Goal: Transaction & Acquisition: Purchase product/service

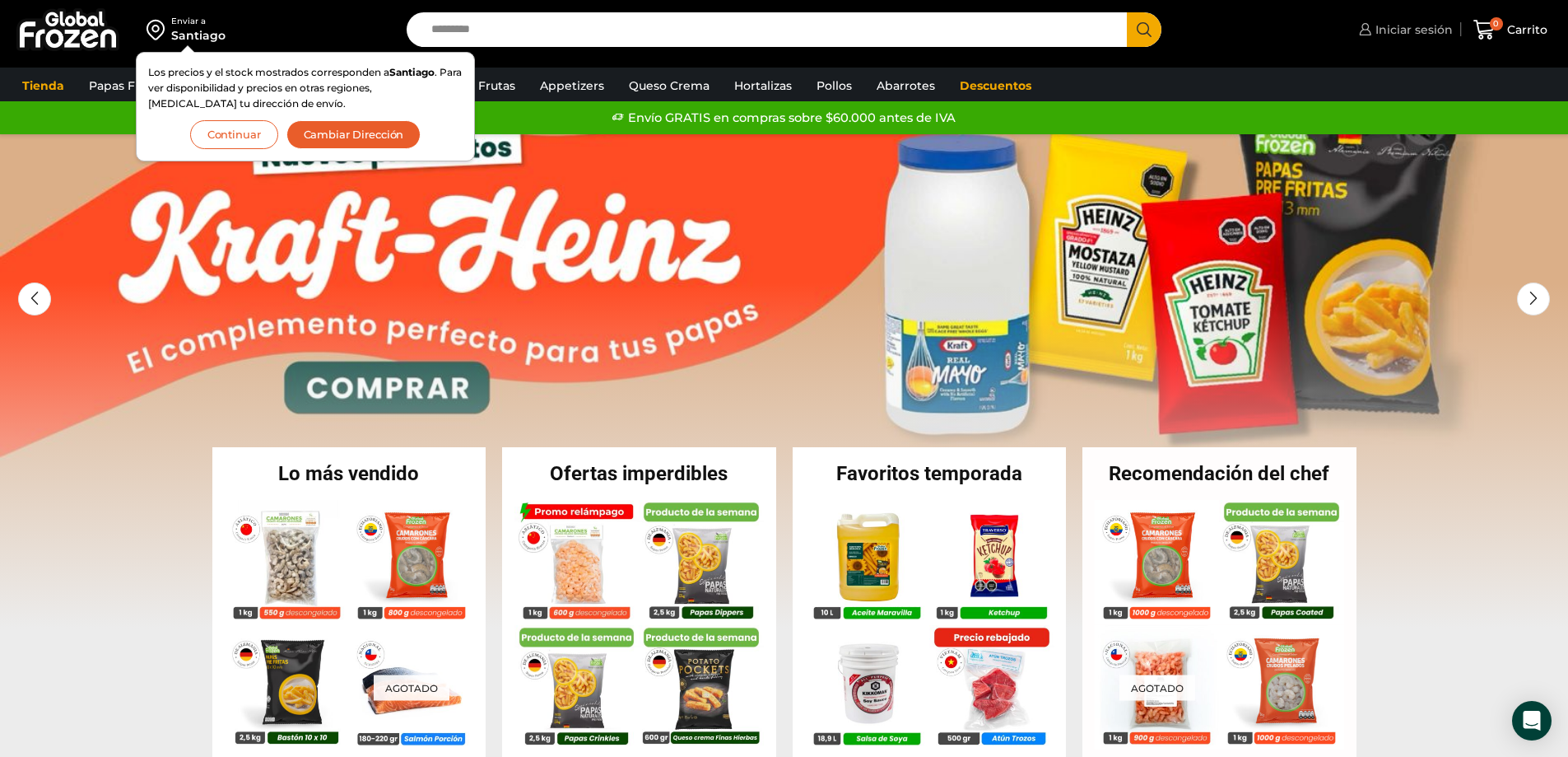
click at [1429, 29] on span "Iniciar sesión" at bounding box center [1412, 29] width 82 height 17
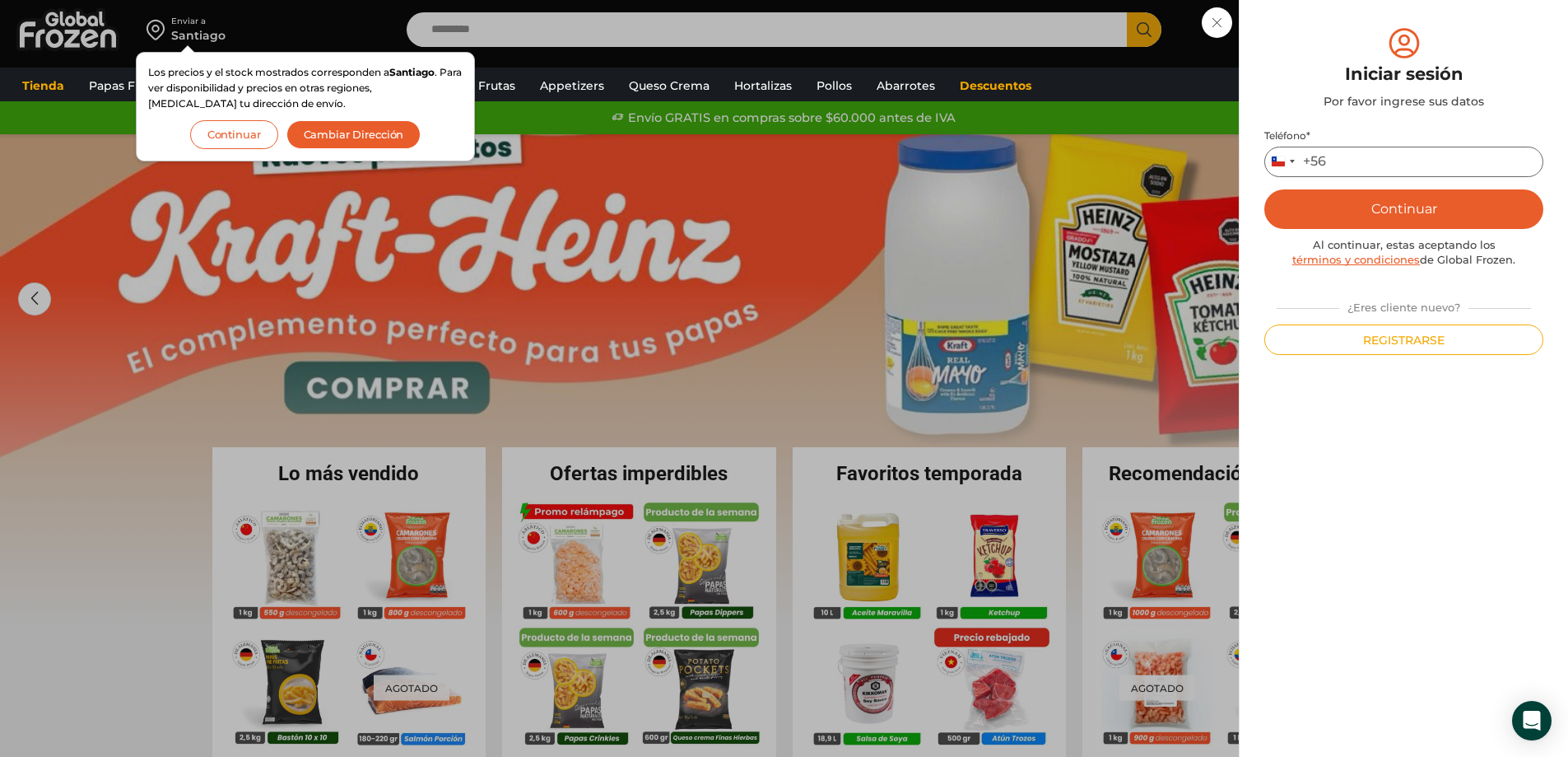
click at [1404, 167] on input "Teléfono *" at bounding box center [1404, 162] width 279 height 30
type input "*********"
click at [1413, 203] on button "Continuar" at bounding box center [1404, 209] width 279 height 39
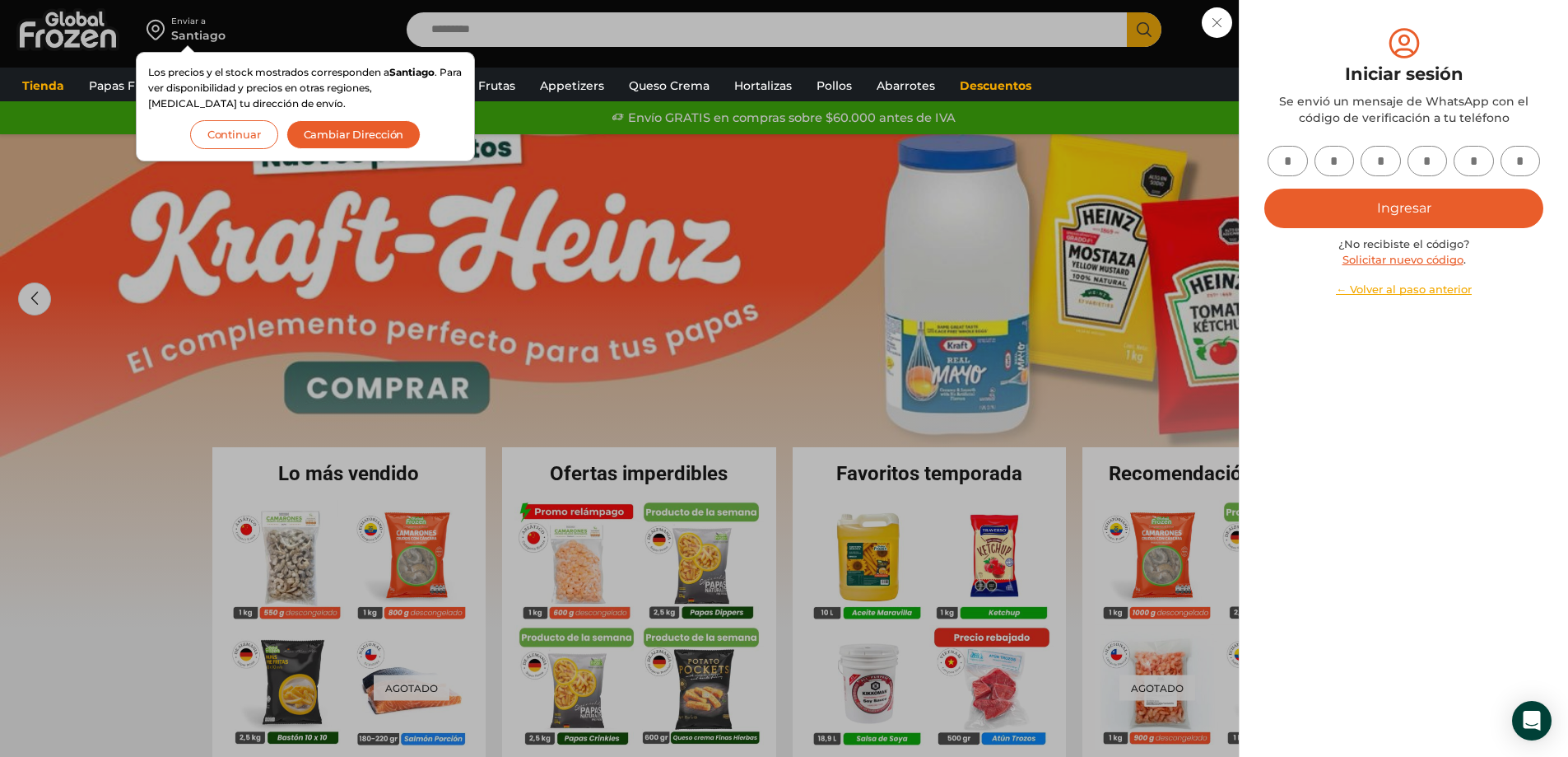
click at [1294, 158] on input "text" at bounding box center [1288, 161] width 40 height 30
type input "*"
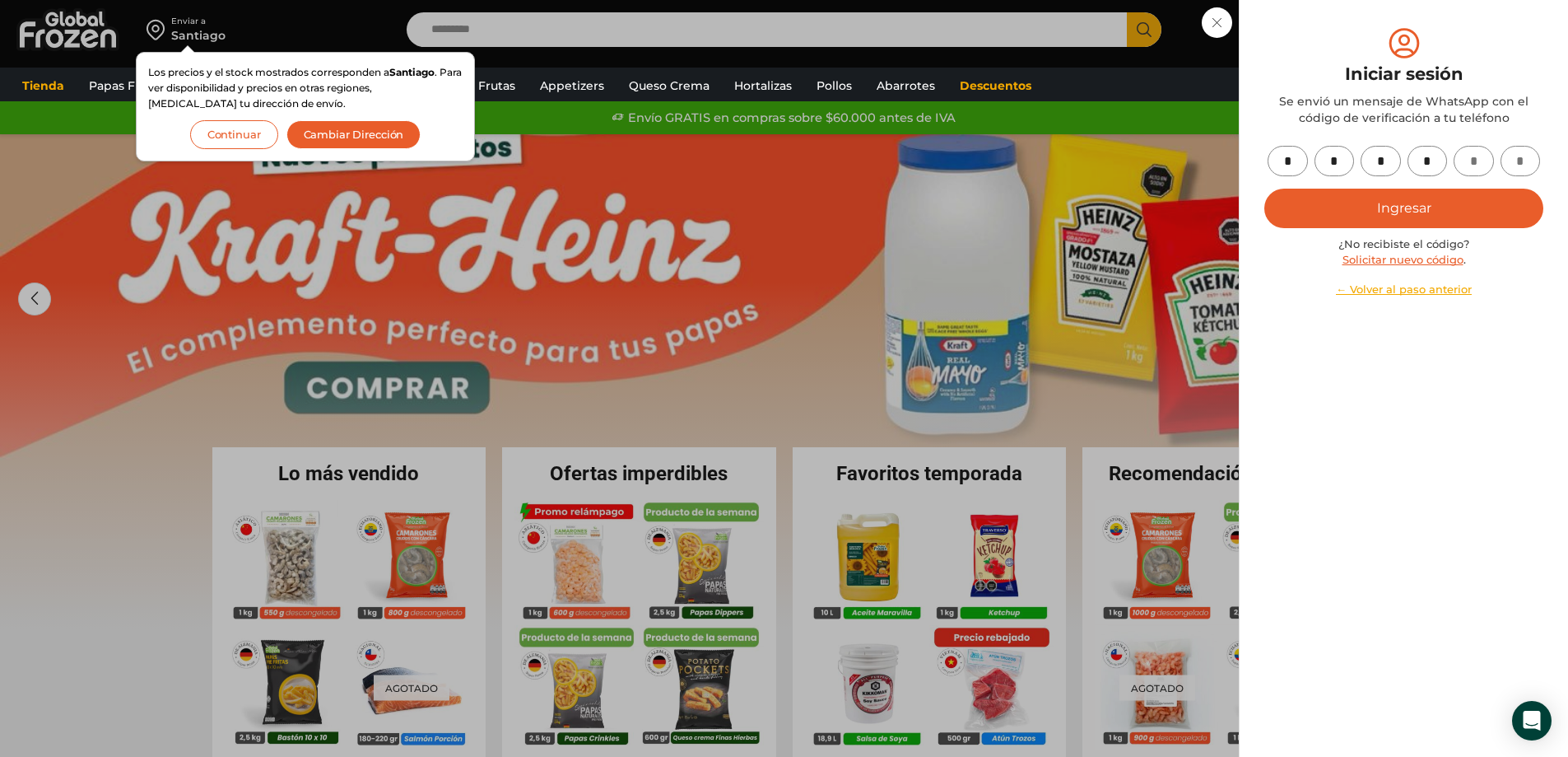
type input "*"
click at [1265, 189] on button "Ingresar" at bounding box center [1404, 208] width 279 height 39
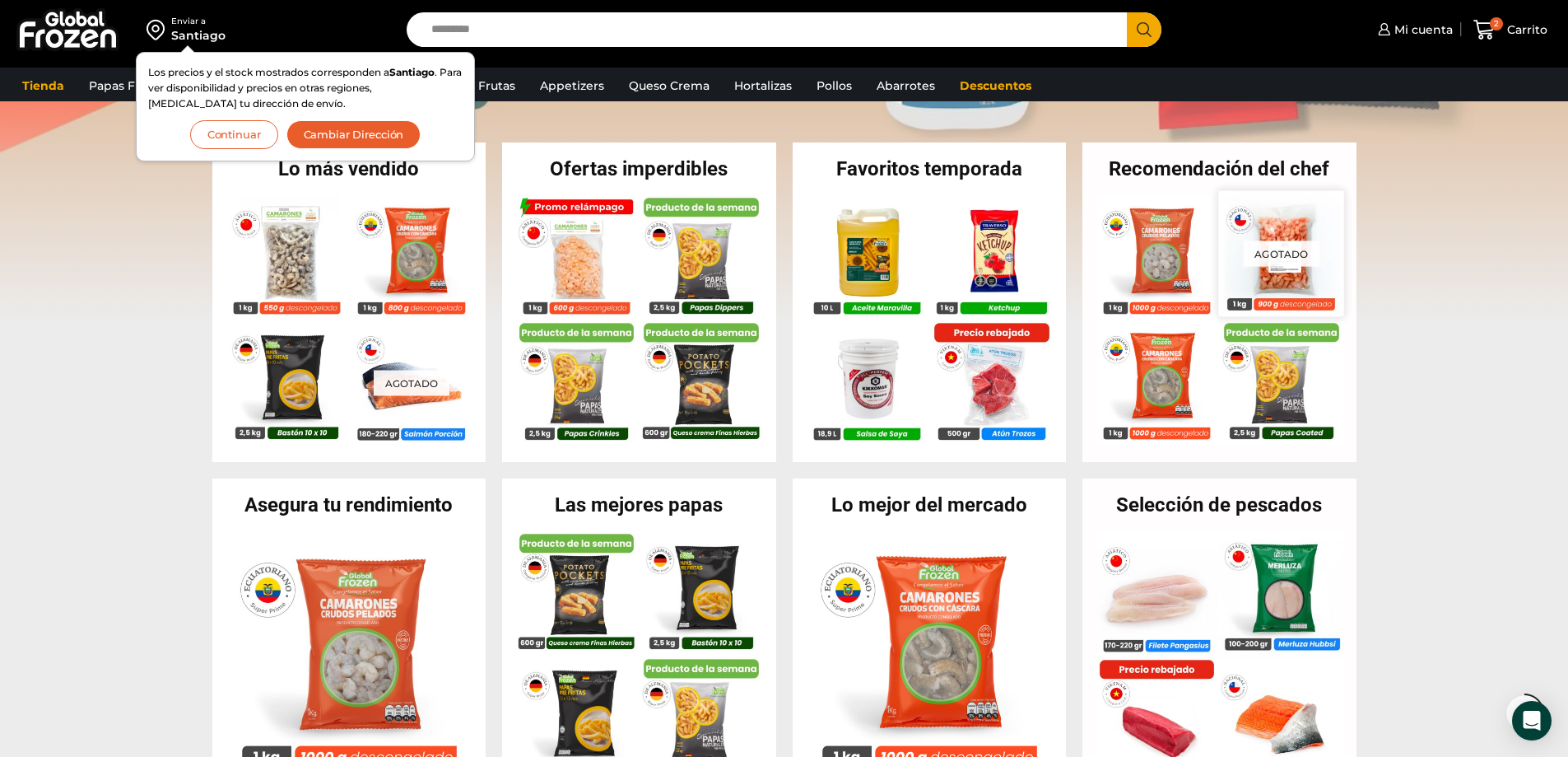
scroll to position [329, 0]
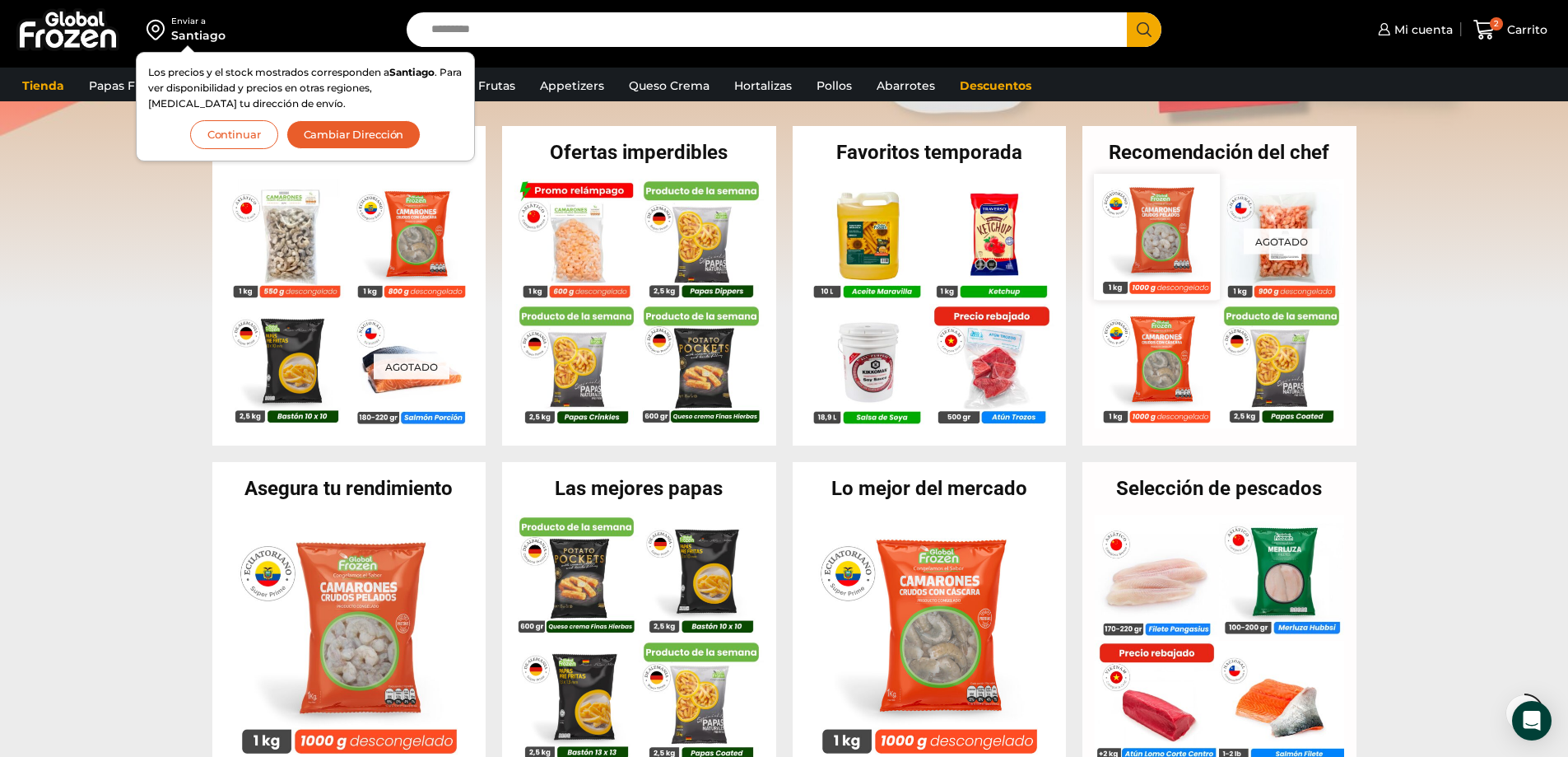
click at [1162, 248] on img at bounding box center [1156, 236] width 125 height 125
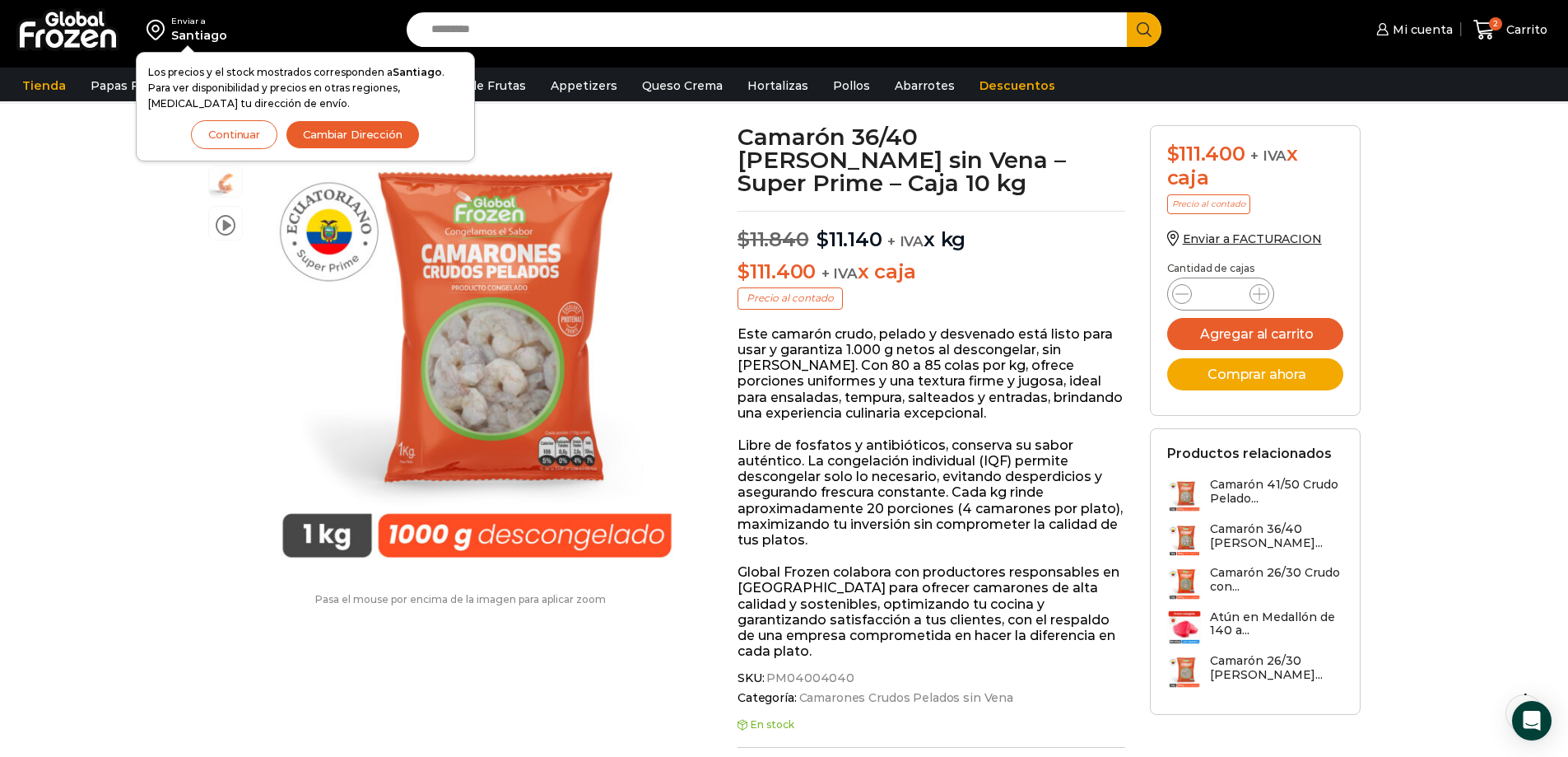
scroll to position [83, 0]
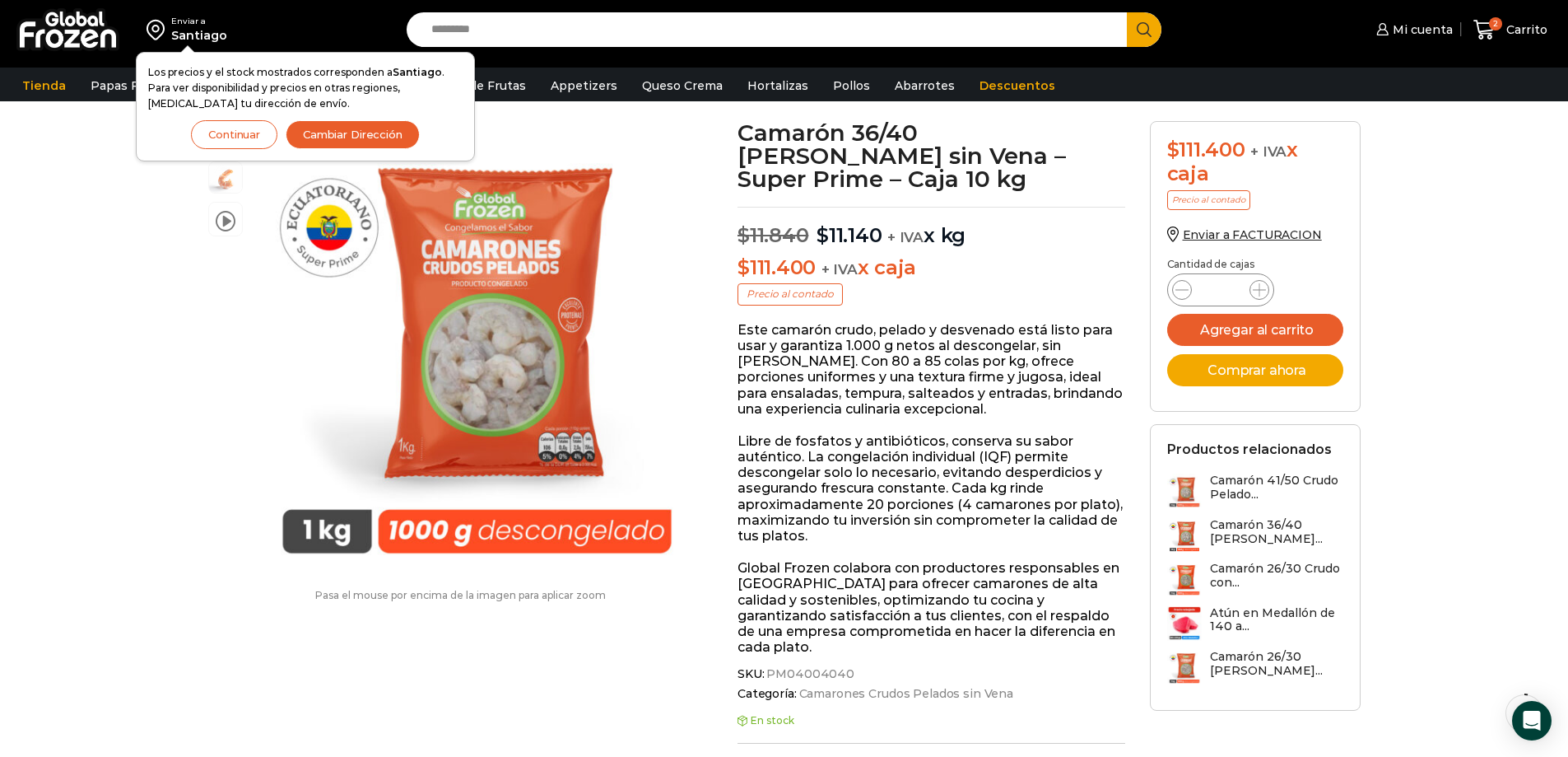
click at [237, 135] on button "Continuar" at bounding box center [234, 134] width 86 height 28
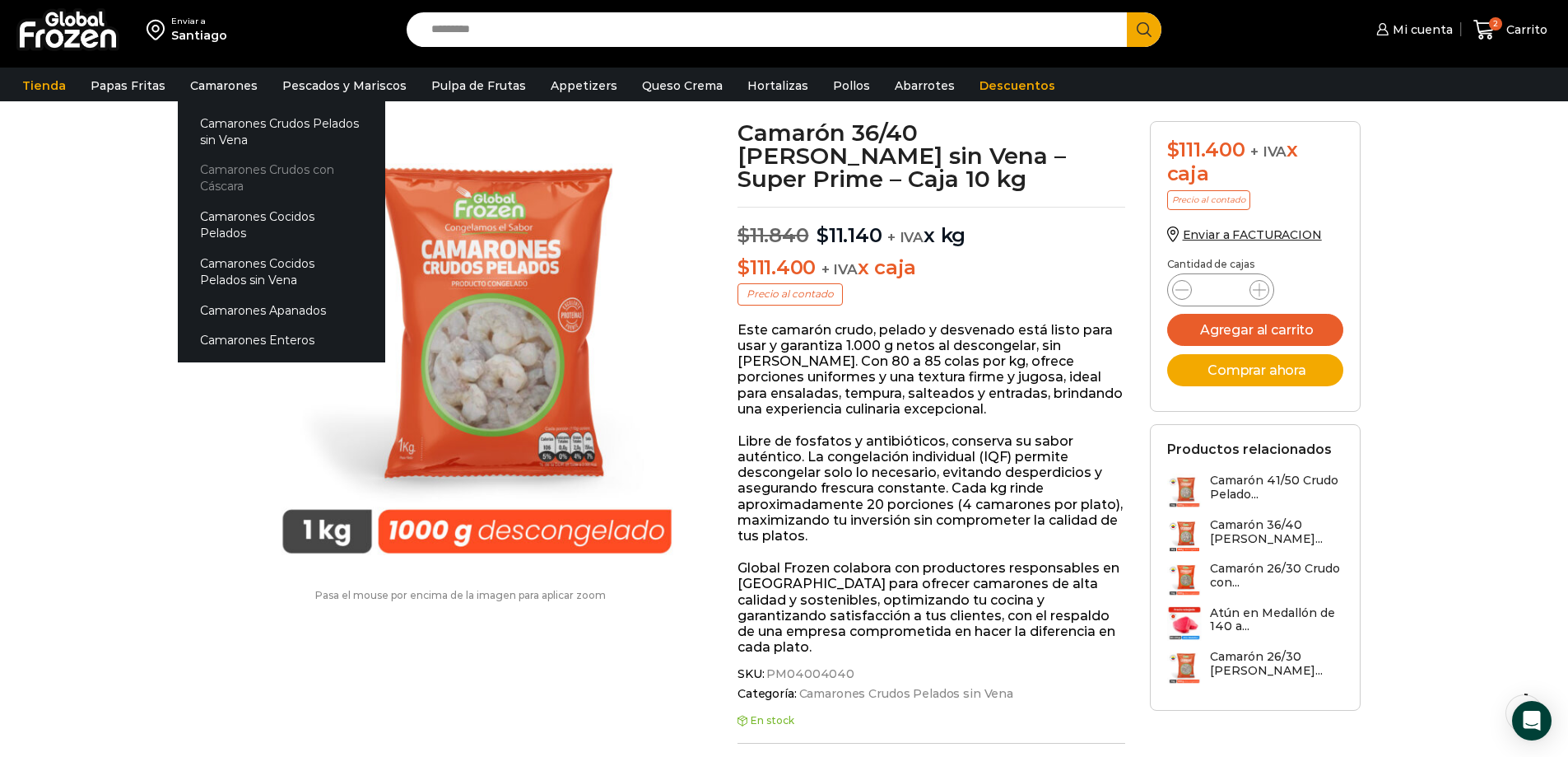
click at [217, 182] on link "Camarones Crudos con Cáscara" at bounding box center [281, 178] width 207 height 47
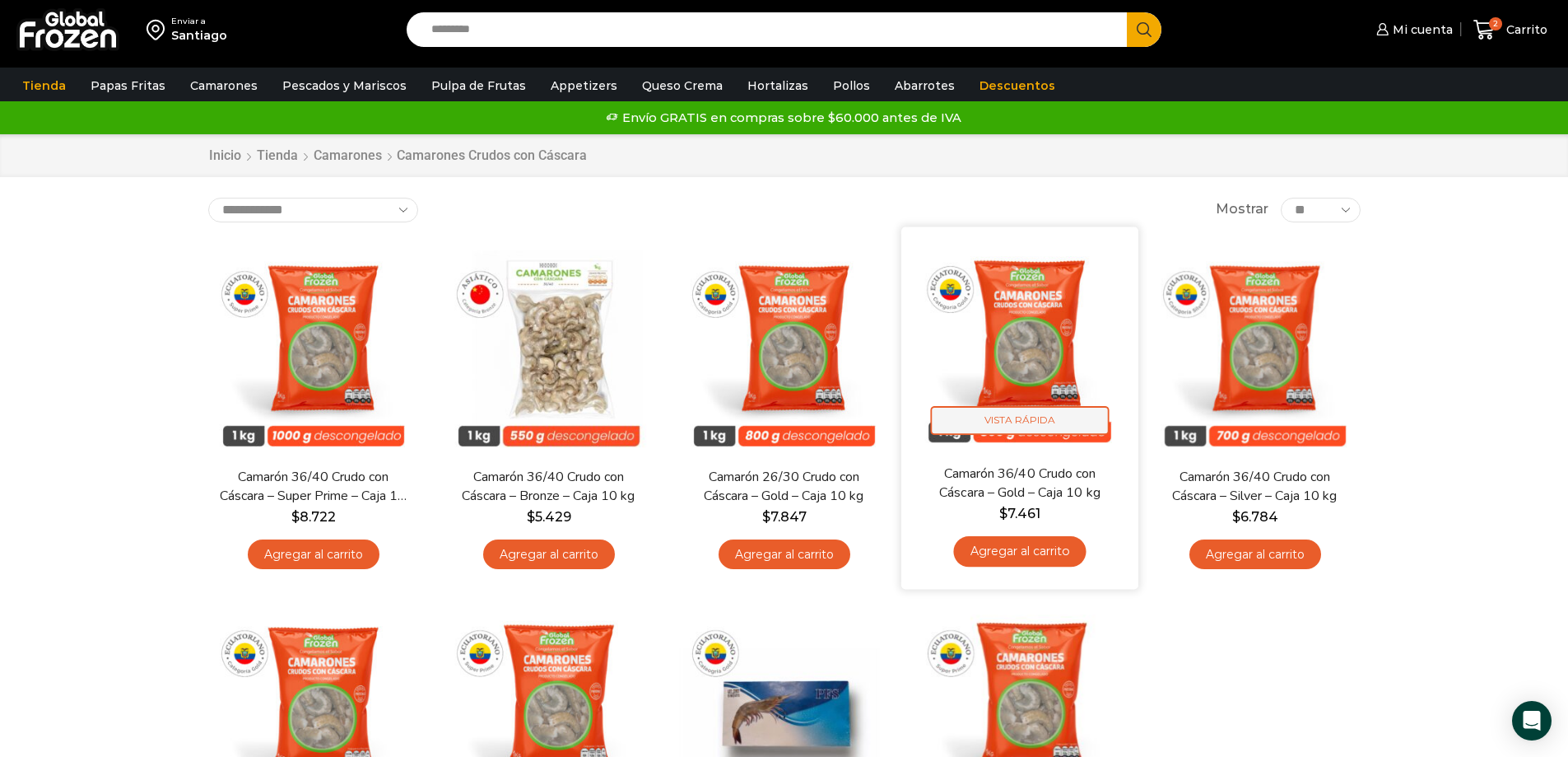
click at [1052, 431] on span "Vista Rápida" at bounding box center [1019, 420] width 179 height 28
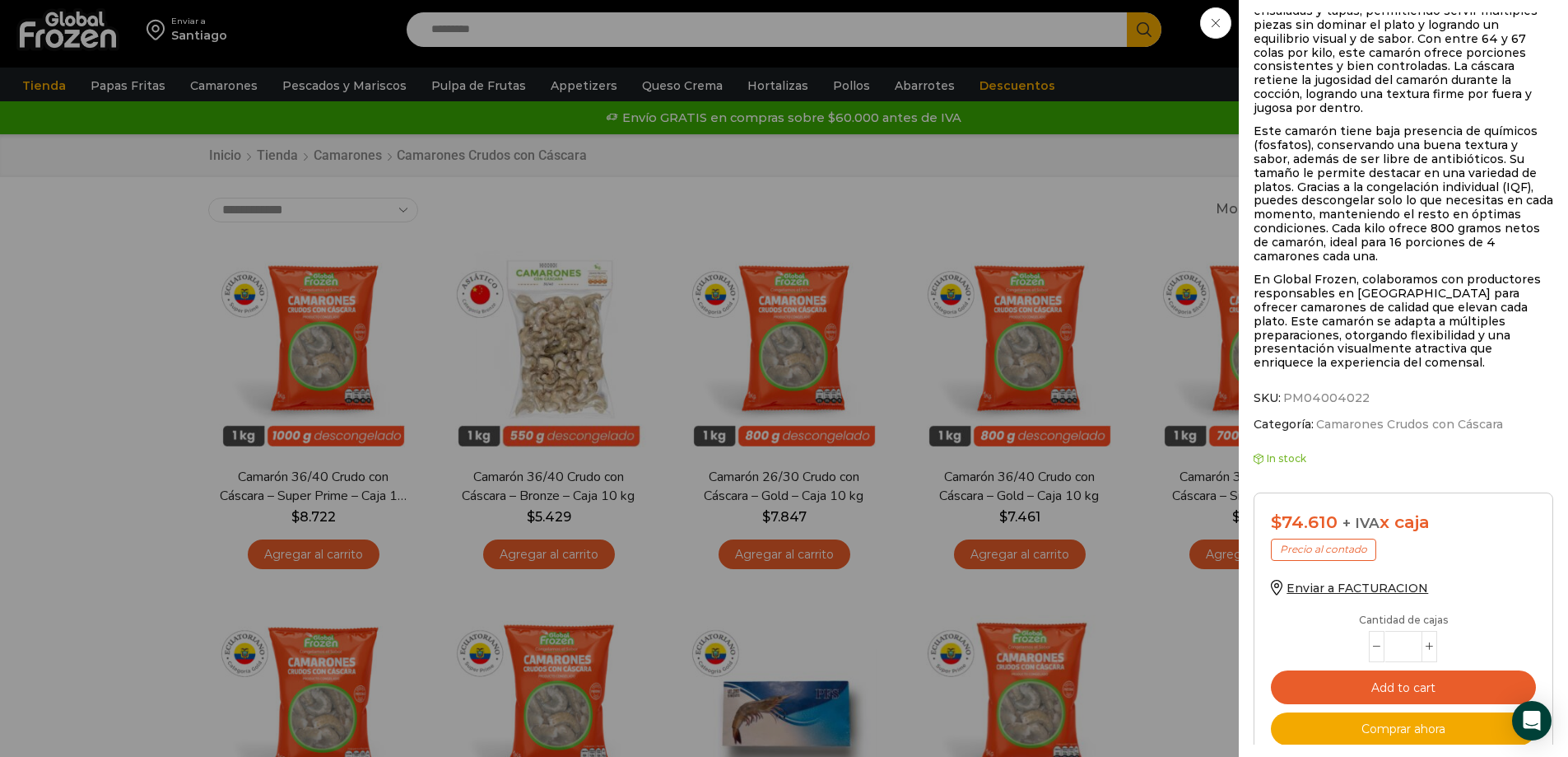
scroll to position [648, 0]
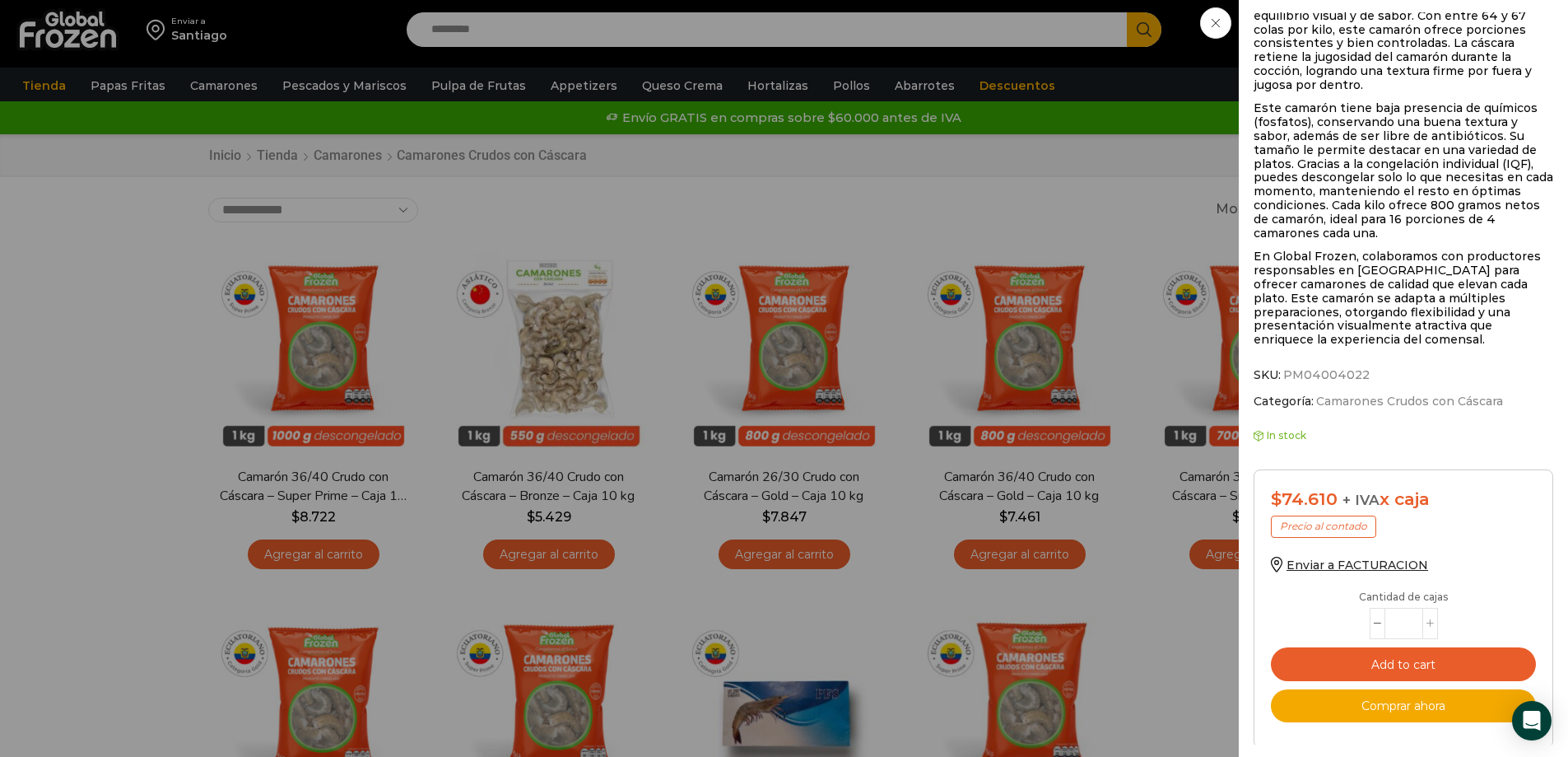
click at [1432, 620] on icon at bounding box center [1430, 624] width 7 height 7
type input "*"
click at [1445, 654] on button "Add to cart" at bounding box center [1403, 664] width 265 height 34
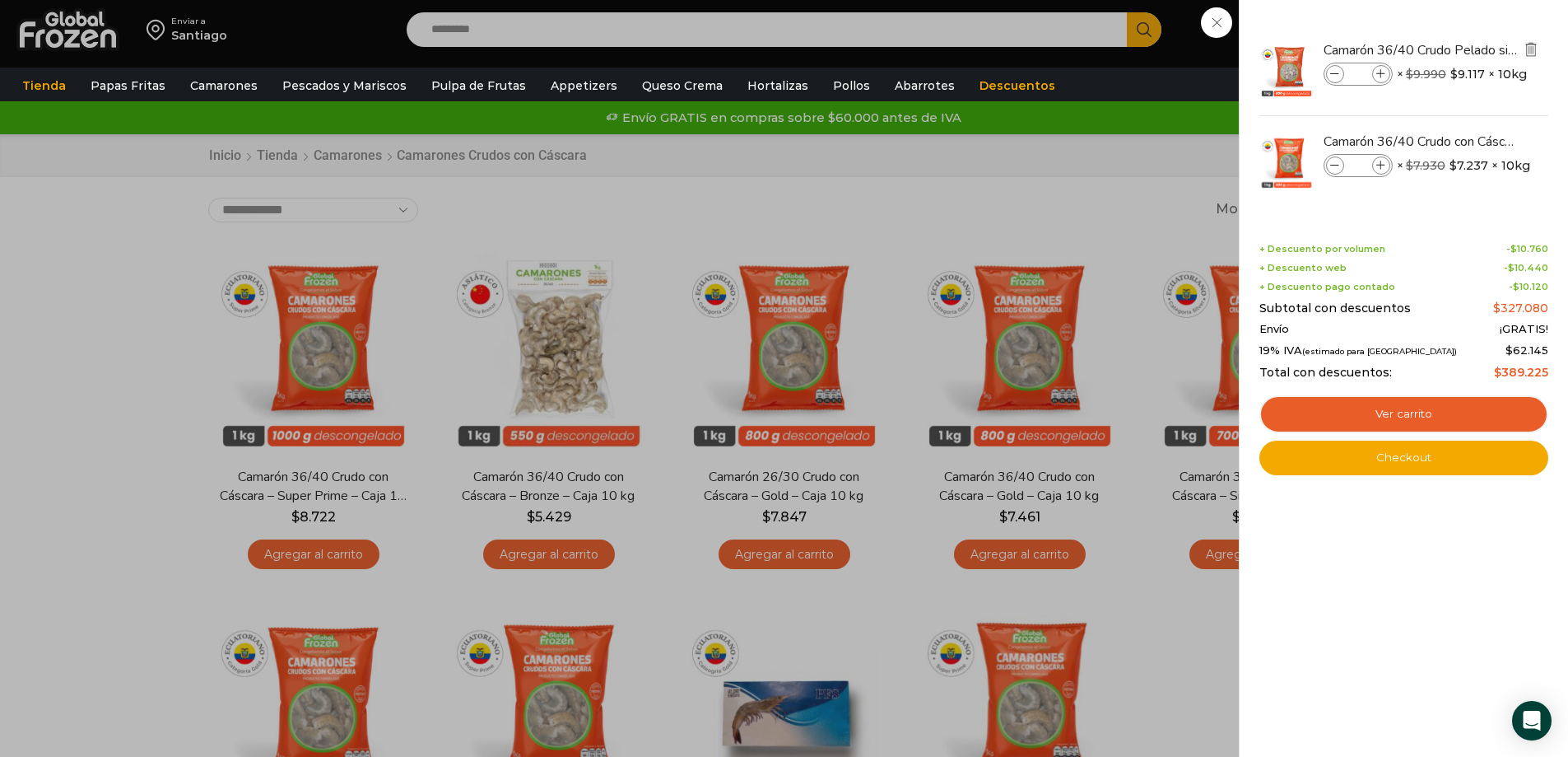
click at [1534, 50] on img "Eliminar Camarón 36/40 Crudo Pelado sin Vena - Gold - Caja 10 kg del carrito" at bounding box center [1531, 49] width 15 height 15
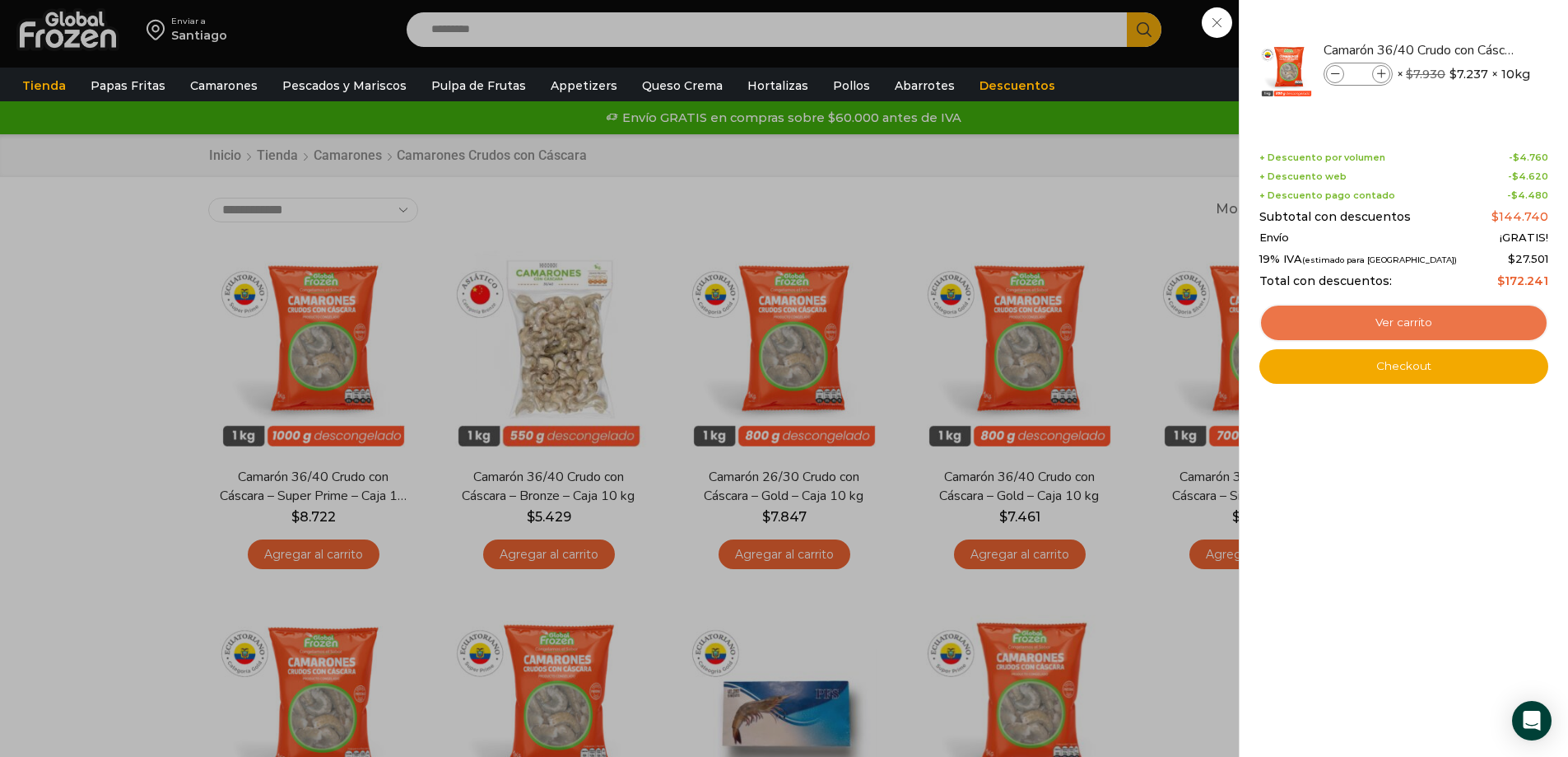
click at [1420, 327] on link "Ver carrito" at bounding box center [1403, 323] width 289 height 38
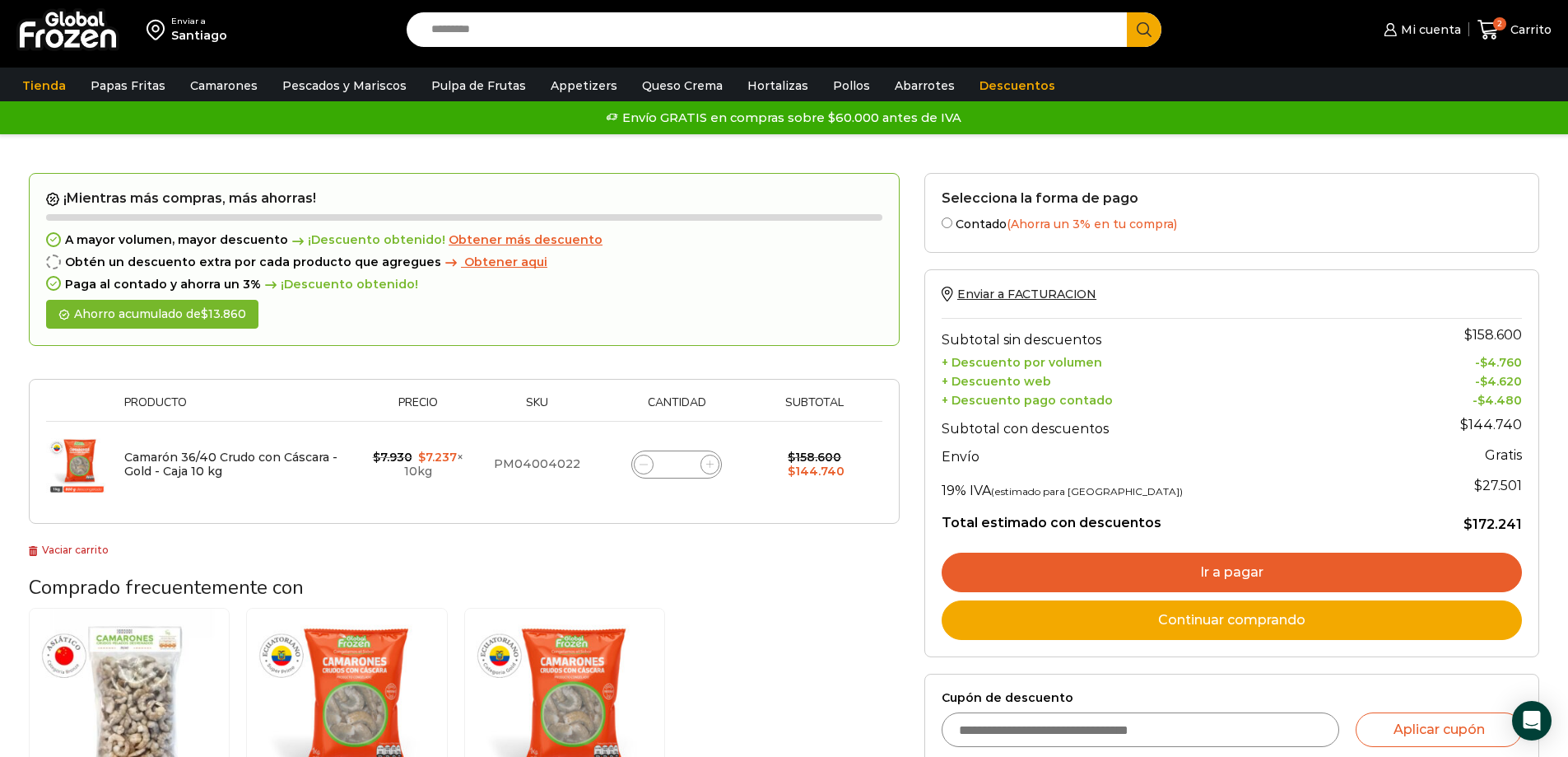
click at [1239, 584] on link "Ir a pagar" at bounding box center [1232, 572] width 581 height 39
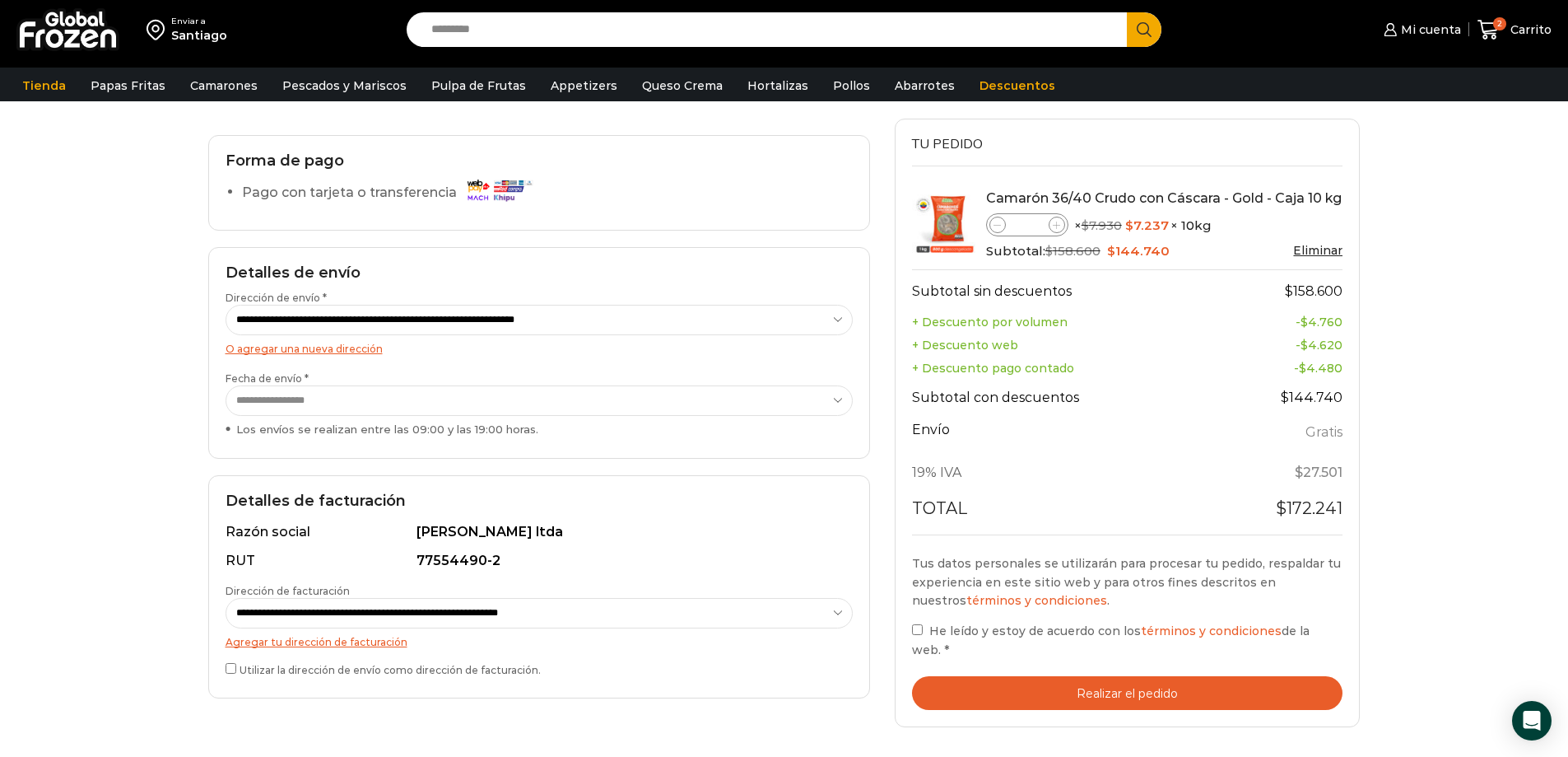
scroll to position [247, 0]
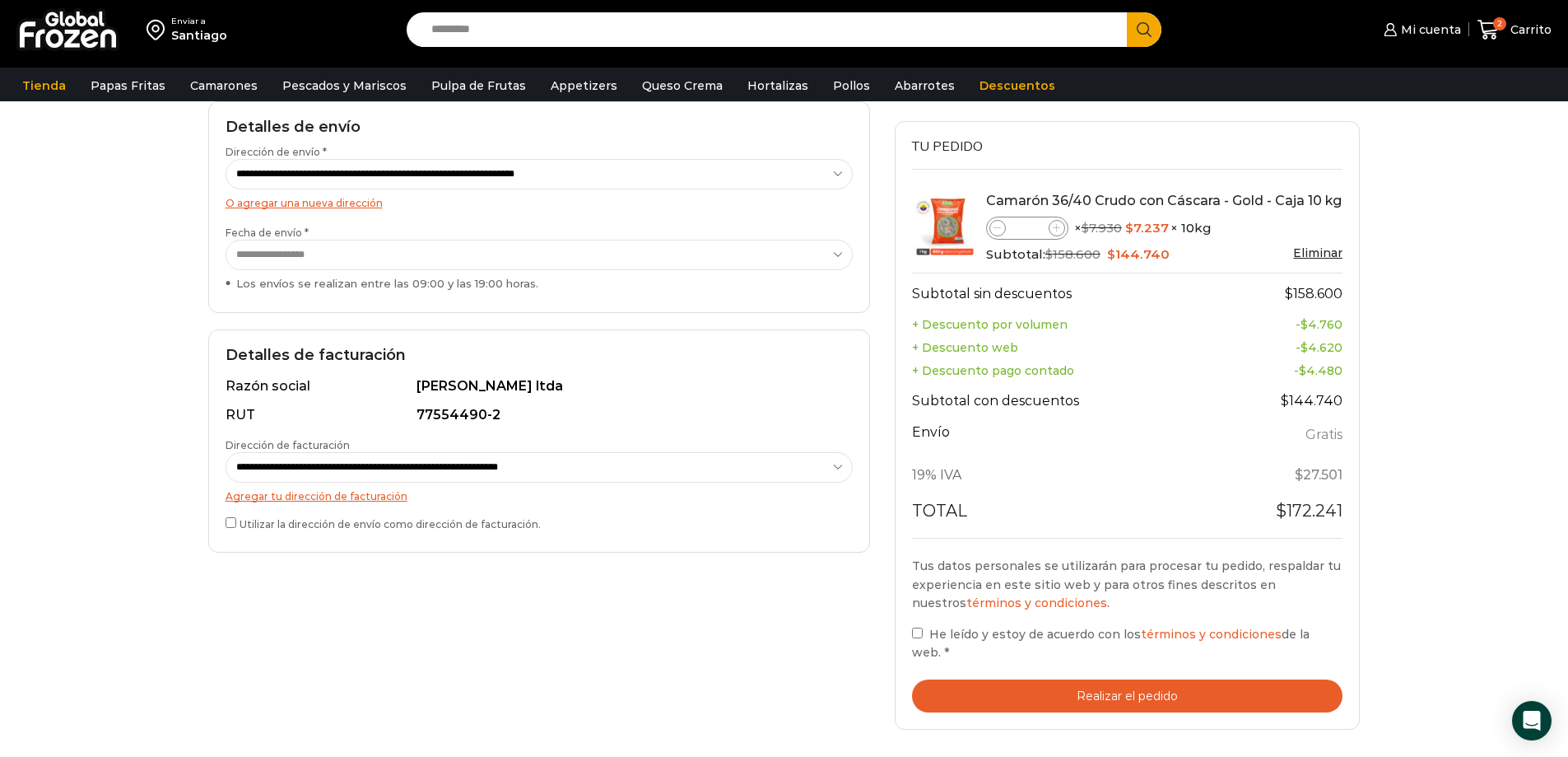
click at [1137, 697] on button "Realizar el pedido" at bounding box center [1128, 697] width 431 height 34
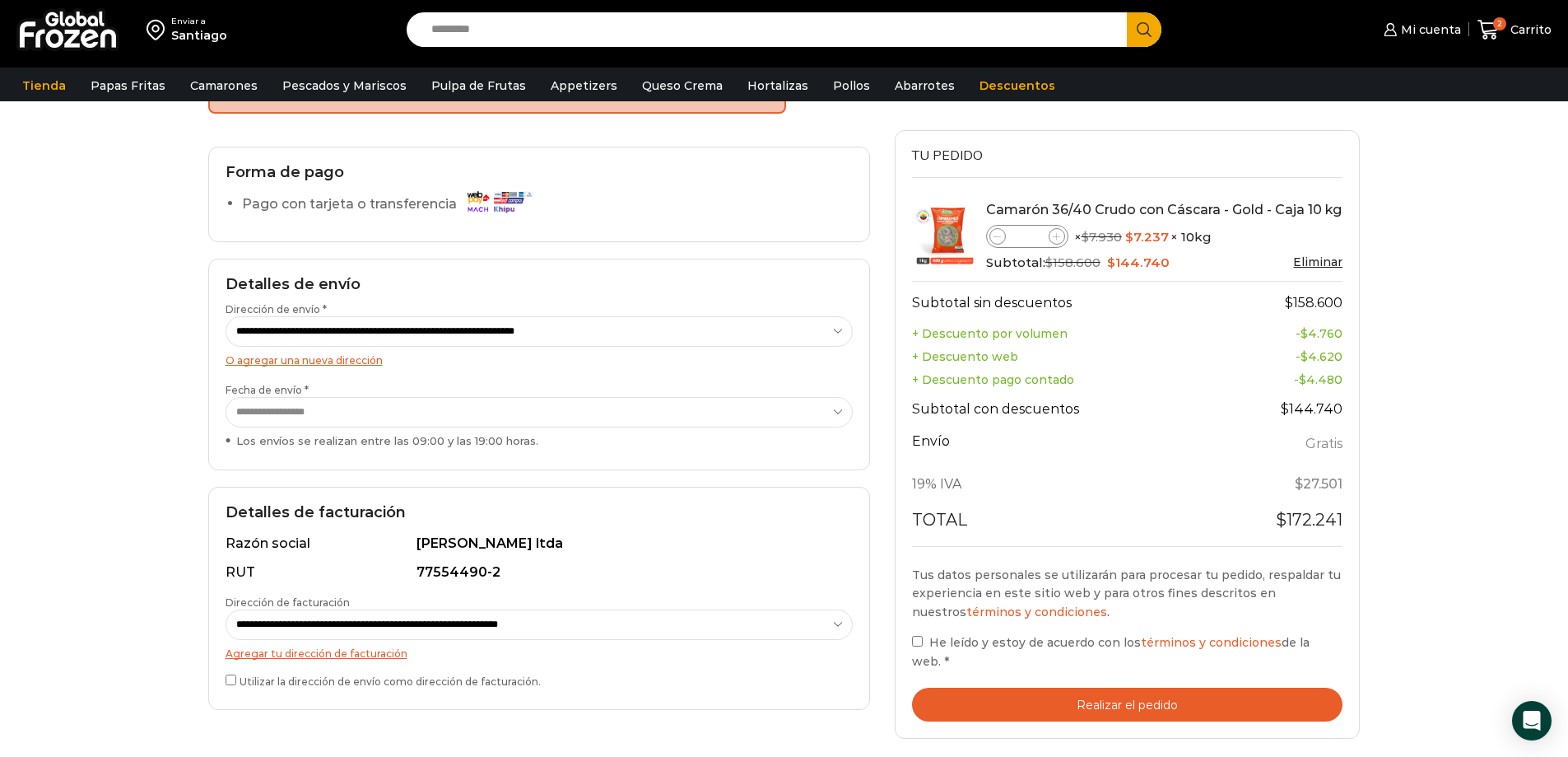
scroll to position [385, 0]
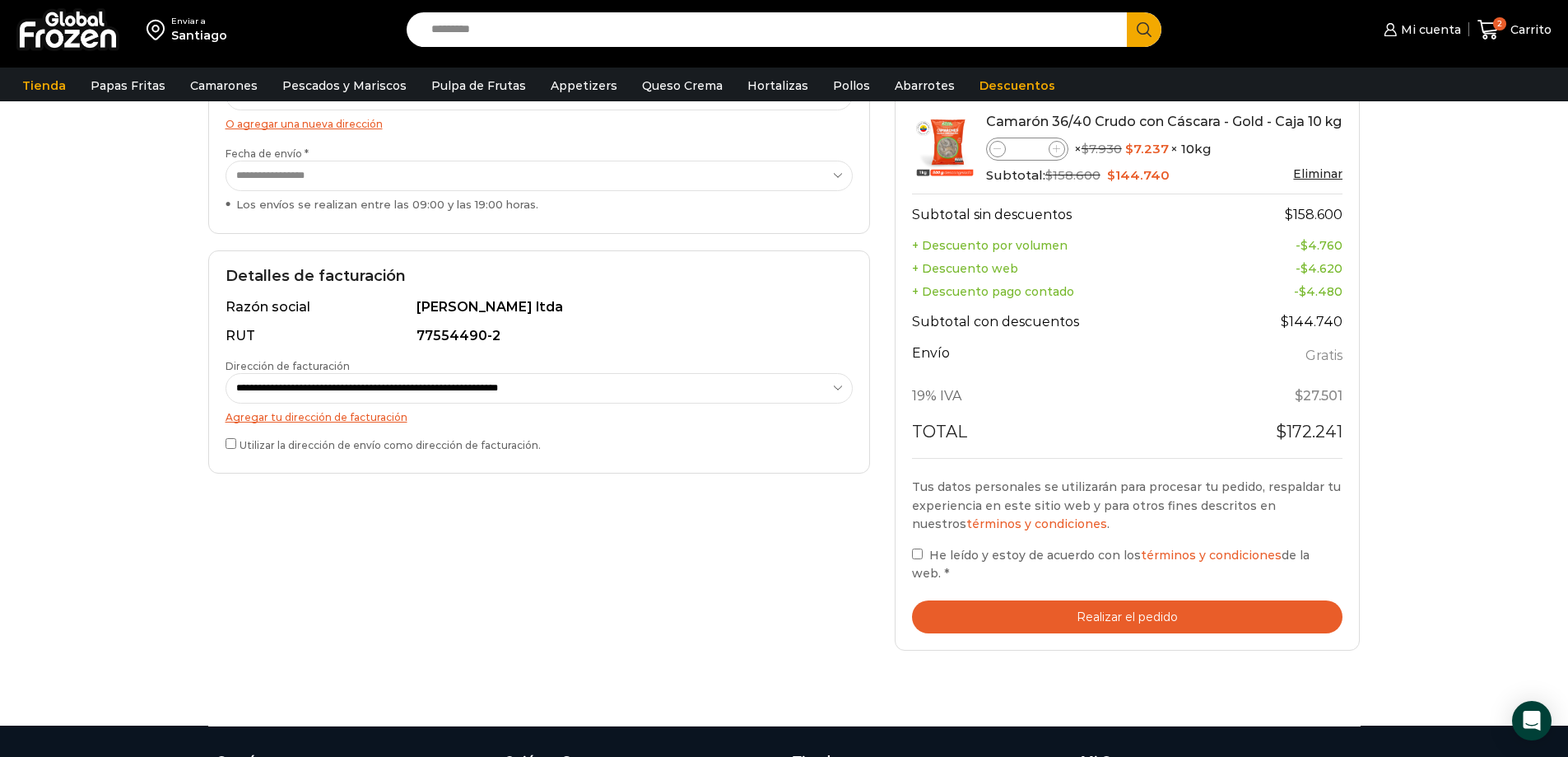
click at [1010, 618] on button "Realizar el pedido" at bounding box center [1128, 617] width 431 height 34
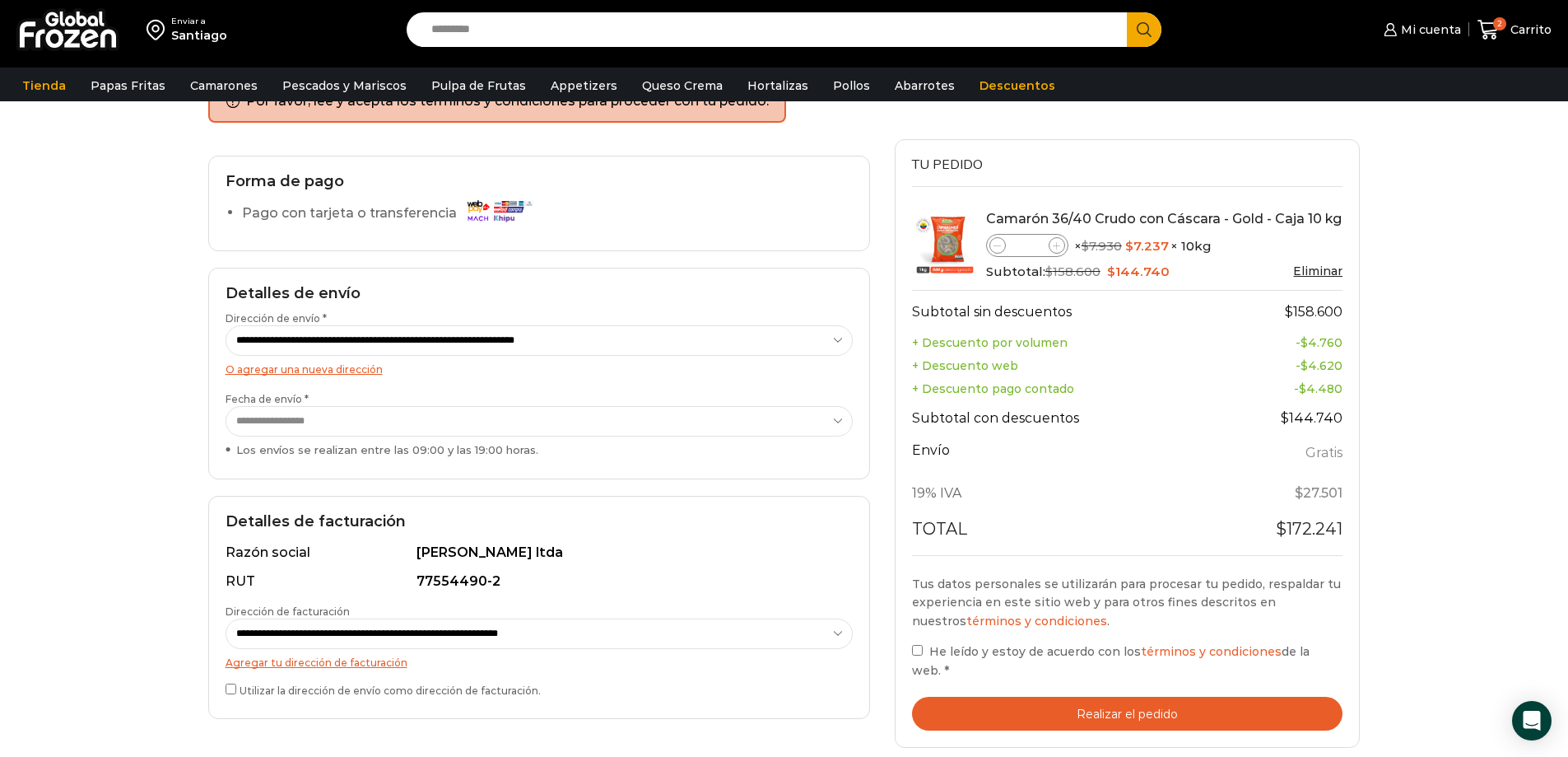
scroll to position [139, 0]
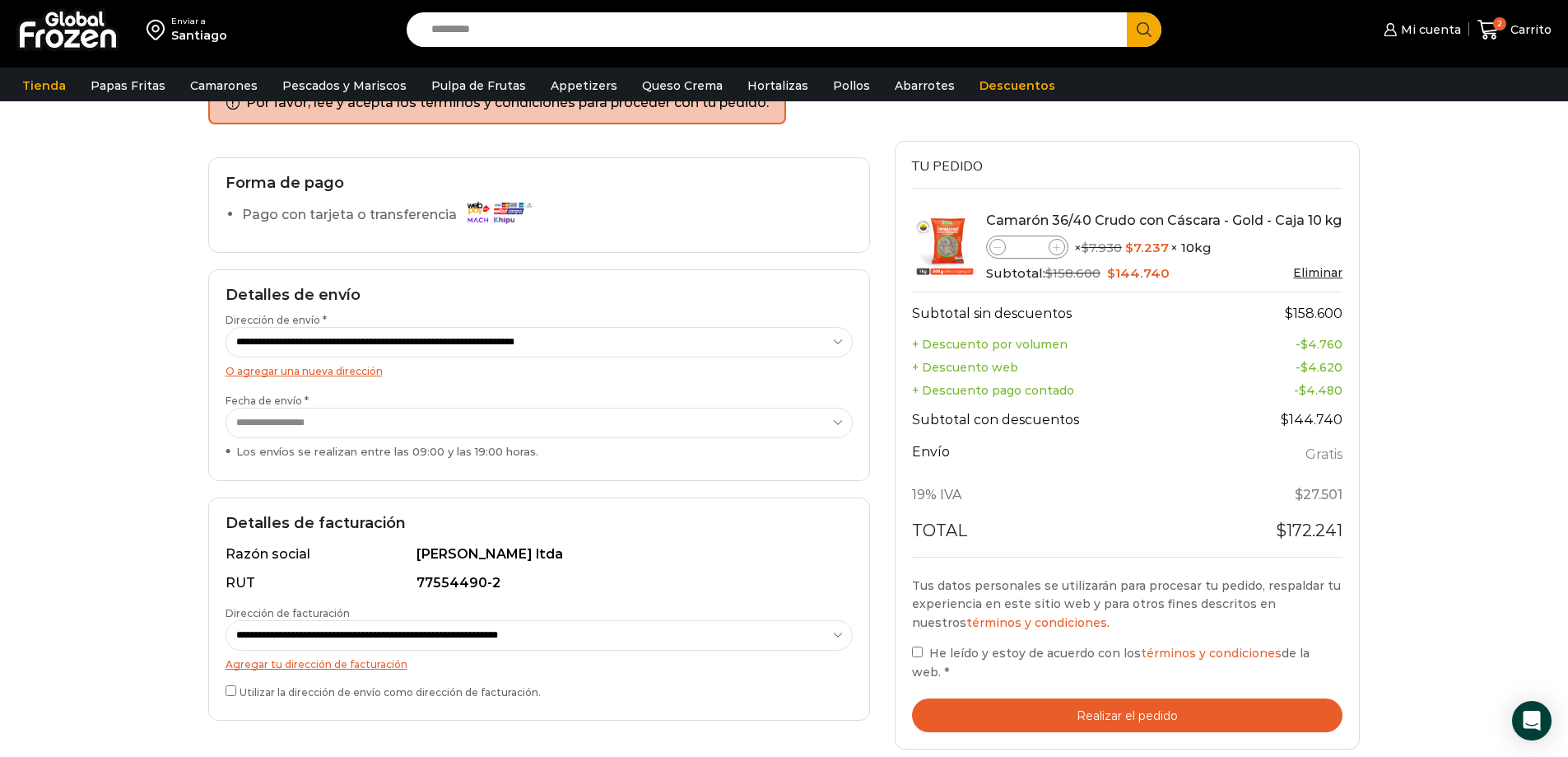
click at [956, 705] on button "Realizar el pedido" at bounding box center [1128, 715] width 431 height 34
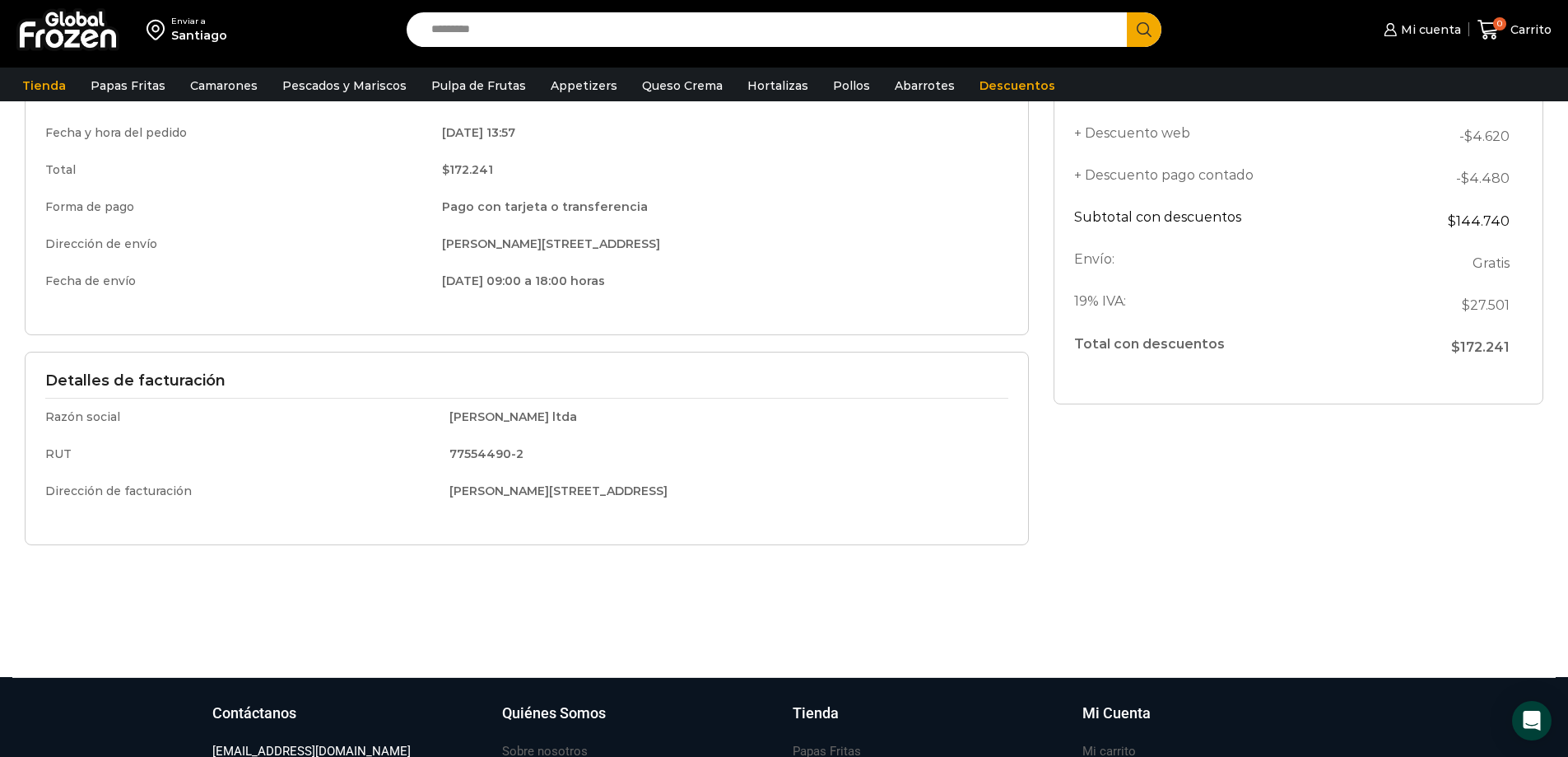
scroll to position [412, 0]
